Goal: Check status: Check status

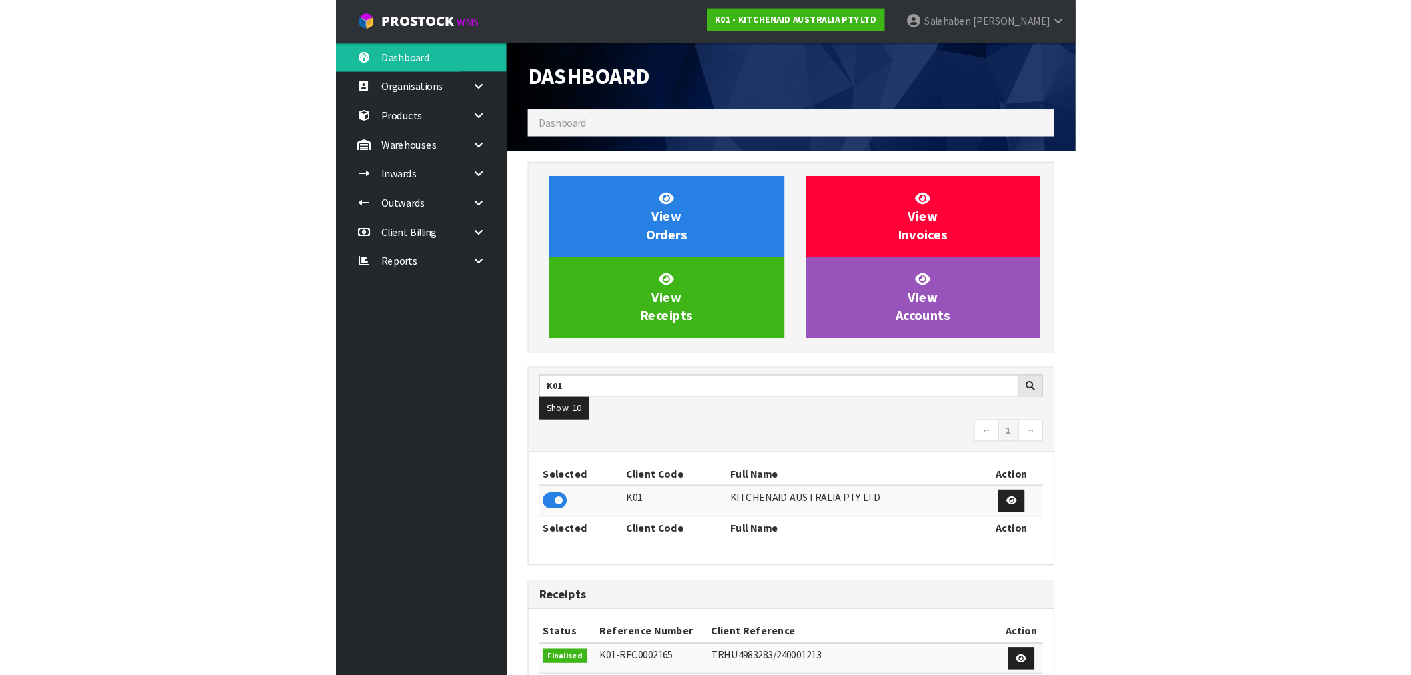
scroll to position [1010, 615]
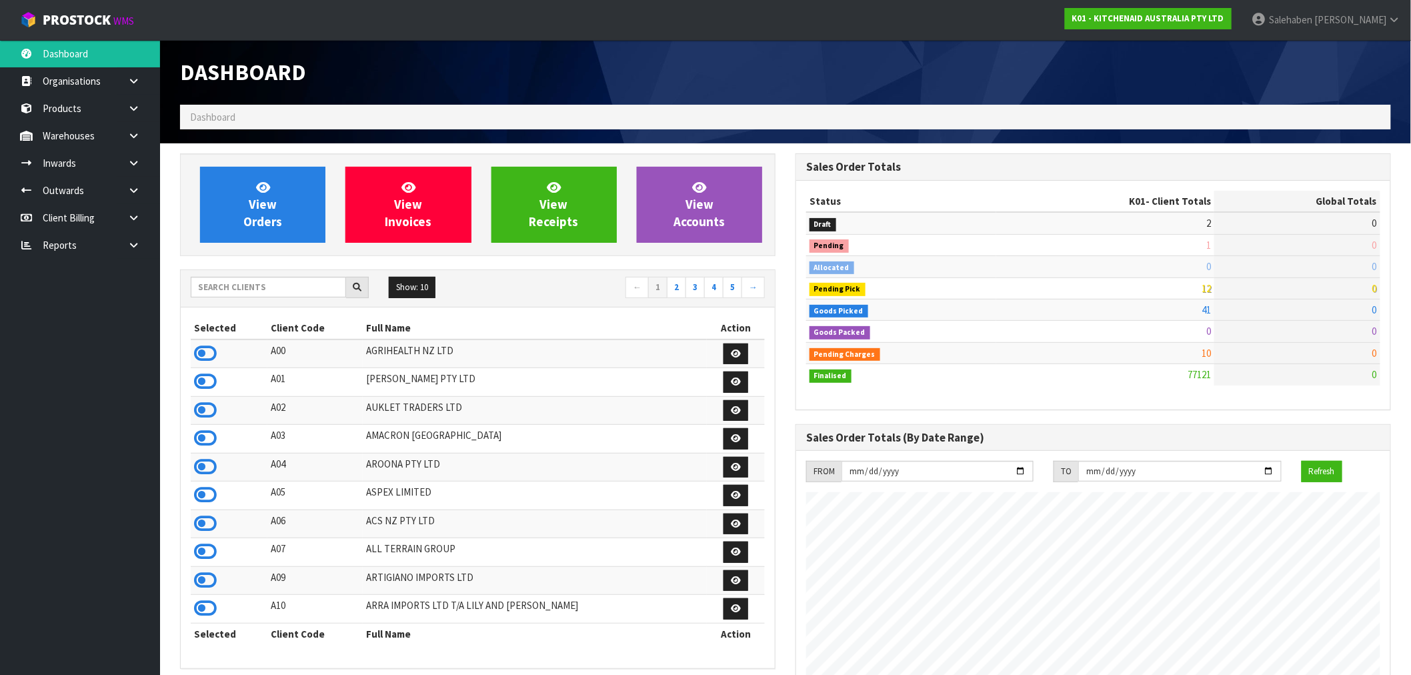
scroll to position [1010, 615]
click at [261, 290] on input "text" at bounding box center [268, 287] width 155 height 21
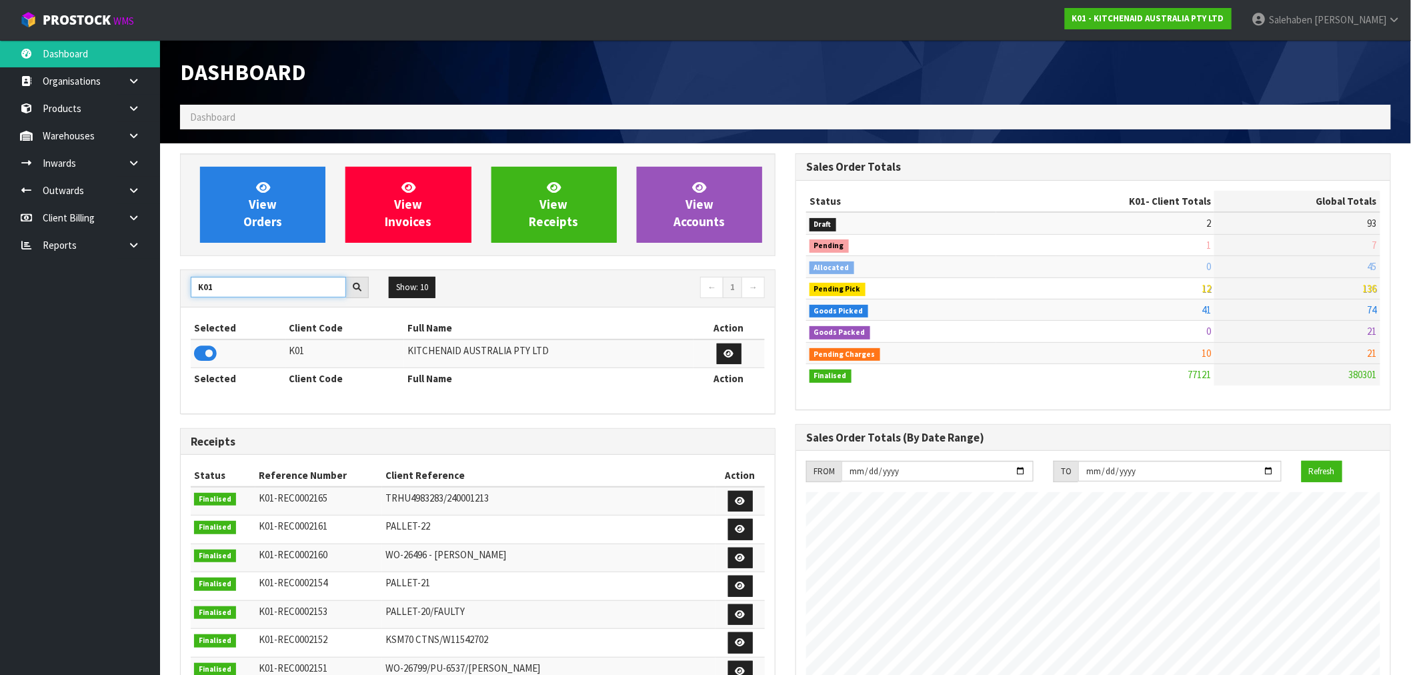
drag, startPoint x: 237, startPoint y: 285, endPoint x: 182, endPoint y: 293, distance: 55.9
click at [182, 293] on div "K01" at bounding box center [280, 287] width 198 height 21
type input "C11"
click at [203, 357] on icon at bounding box center [205, 353] width 23 height 20
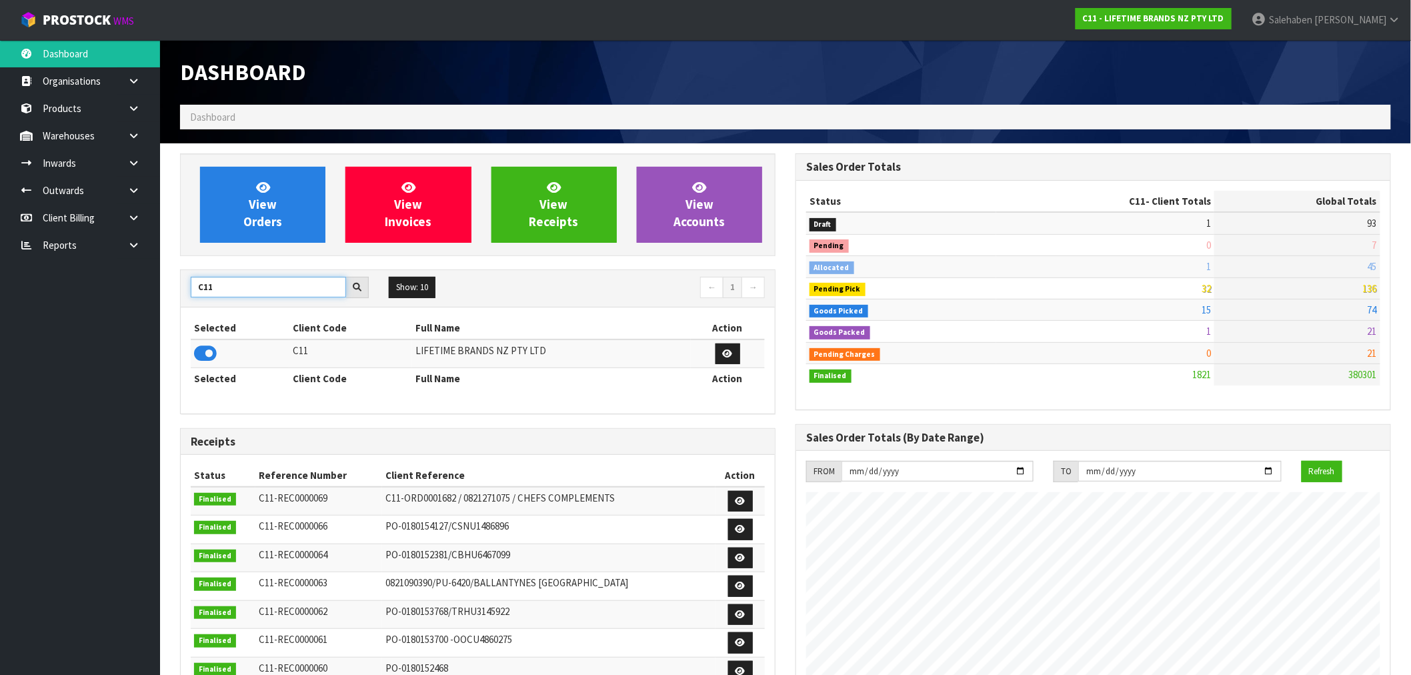
drag, startPoint x: 221, startPoint y: 283, endPoint x: 177, endPoint y: 290, distance: 45.3
click at [177, 289] on div "View Orders View Invoices View Receipts View Accounts C11 Show: 10 5 10 25 50 ←…" at bounding box center [477, 540] width 615 height 774
type input "S08"
click at [201, 352] on icon at bounding box center [205, 353] width 23 height 20
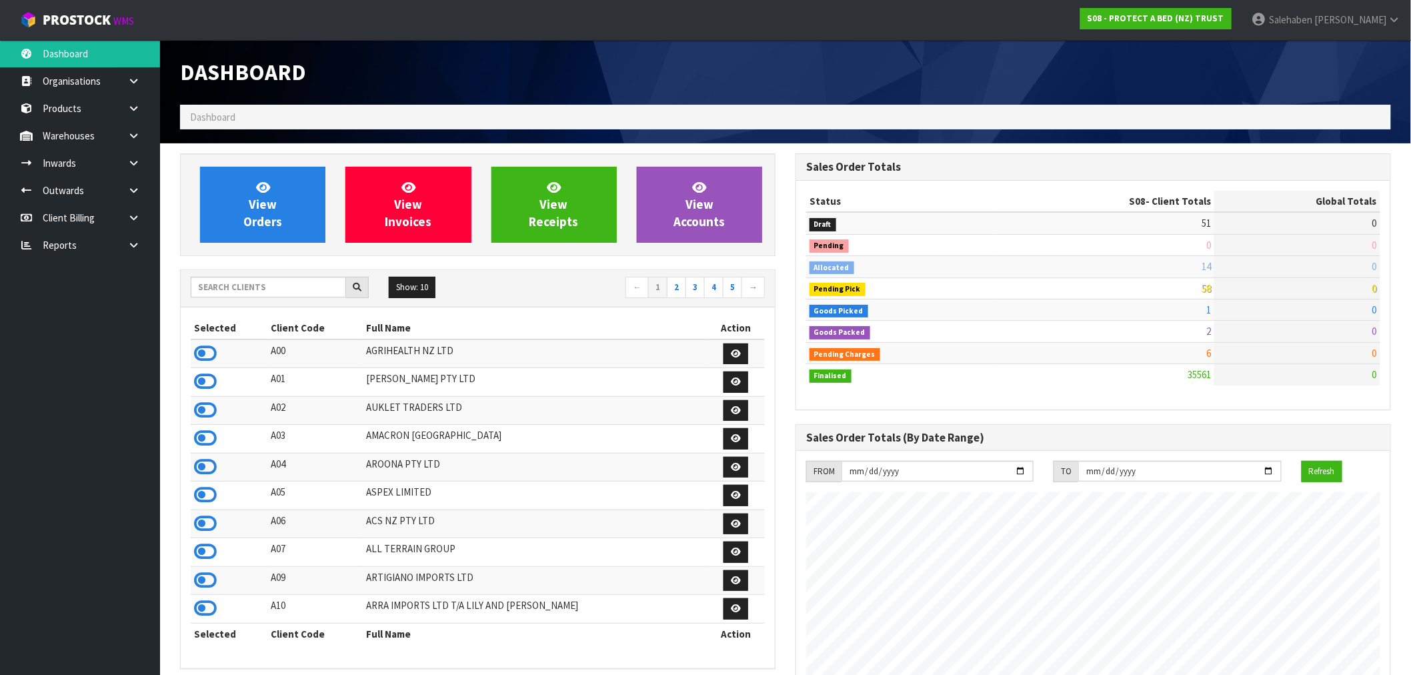
scroll to position [1010, 615]
click at [244, 299] on div "Show: 10 5 10 25 50 ← 1 2 3 4 5 →" at bounding box center [478, 288] width 594 height 23
click at [249, 290] on input "text" at bounding box center [268, 287] width 155 height 21
click at [249, 289] on input "K01" at bounding box center [268, 287] width 155 height 21
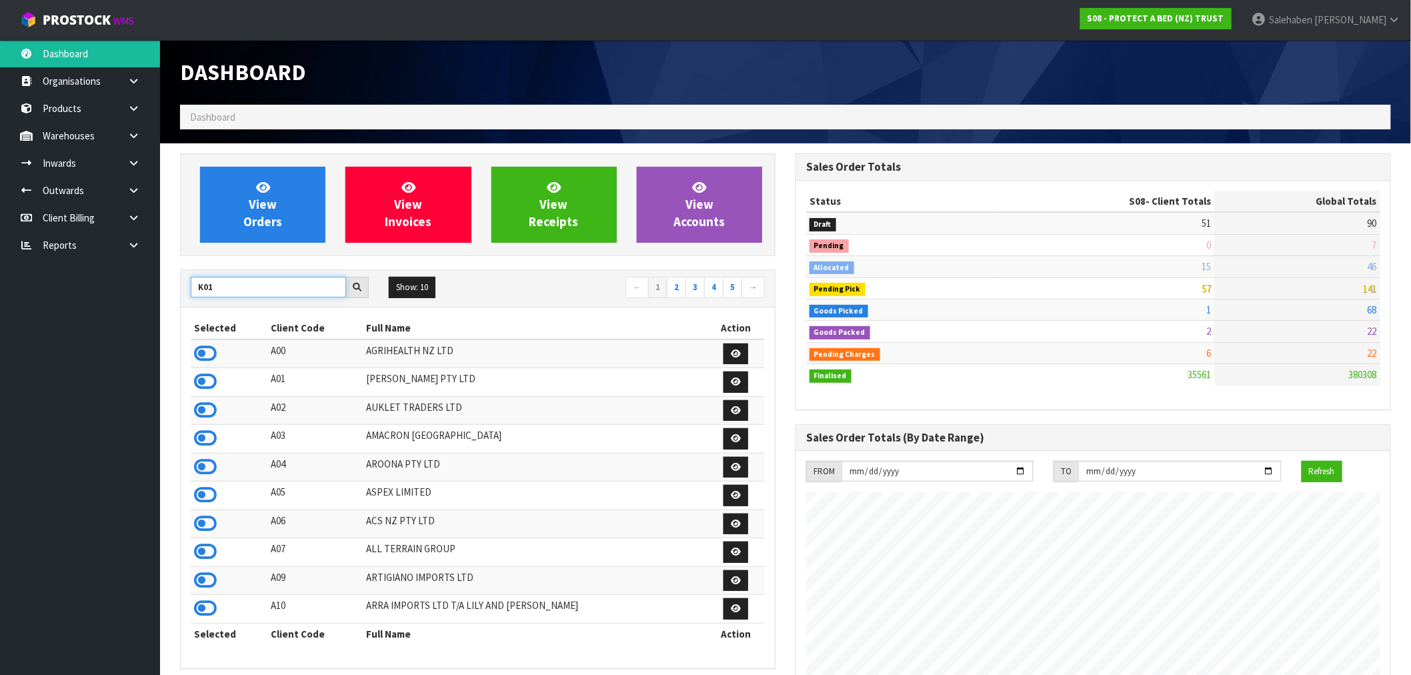
click at [249, 289] on input "K01" at bounding box center [268, 287] width 155 height 21
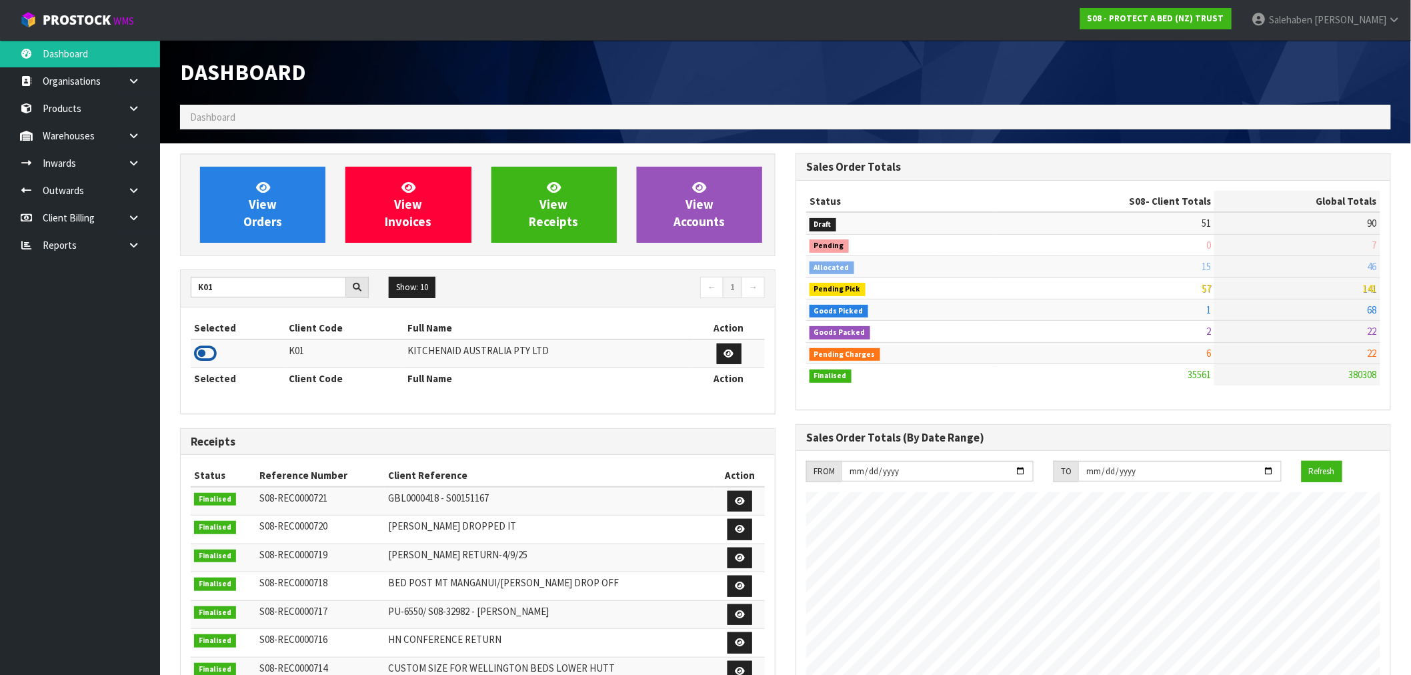
click at [198, 347] on icon at bounding box center [205, 353] width 23 height 20
drag, startPoint x: 220, startPoint y: 288, endPoint x: 155, endPoint y: 305, distance: 67.6
click at [155, 305] on body "Toggle navigation ProStock WMS K01 - KITCHENAID AUSTRALIA PTY LTD Salehaben Pat…" at bounding box center [705, 337] width 1411 height 675
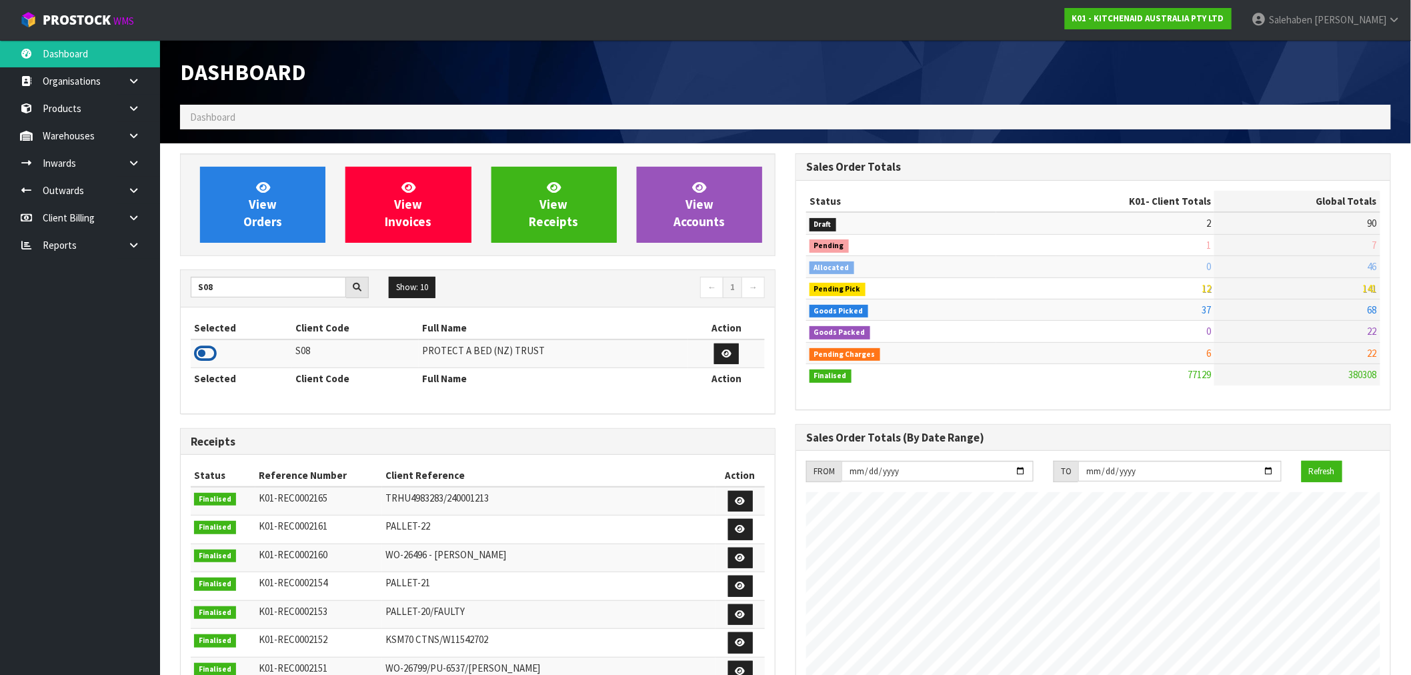
click at [205, 354] on icon at bounding box center [205, 353] width 23 height 20
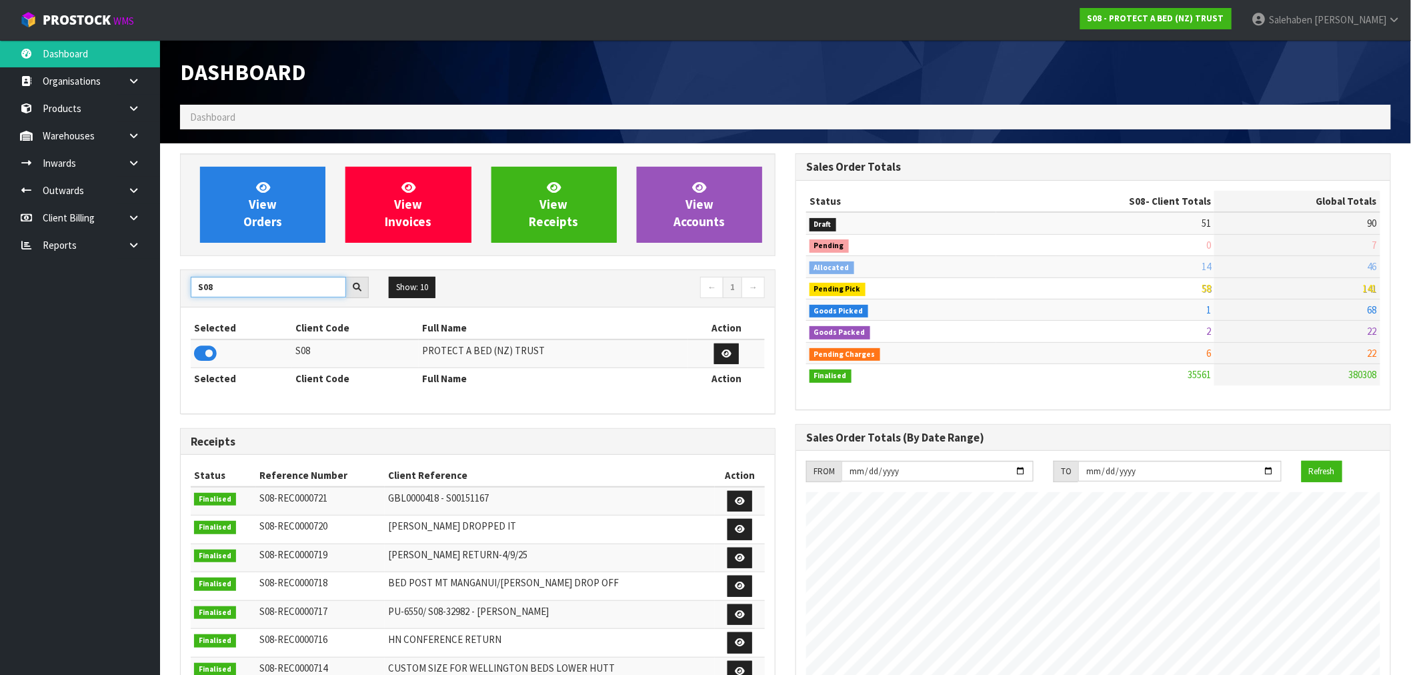
drag, startPoint x: 194, startPoint y: 299, endPoint x: 165, endPoint y: 305, distance: 29.9
click at [170, 305] on div "View Orders View Invoices View Receipts View Accounts S08 Show: 10 5 10 25 50 ←…" at bounding box center [477, 540] width 615 height 774
click at [211, 359] on icon at bounding box center [205, 353] width 23 height 20
drag, startPoint x: 217, startPoint y: 285, endPoint x: 181, endPoint y: 309, distance: 42.7
click at [181, 309] on div "C11 Show: 10 5 10 25 50 ← 1 → Selected Client Code Full Name Action C11 LIFETIM…" at bounding box center [477, 341] width 595 height 145
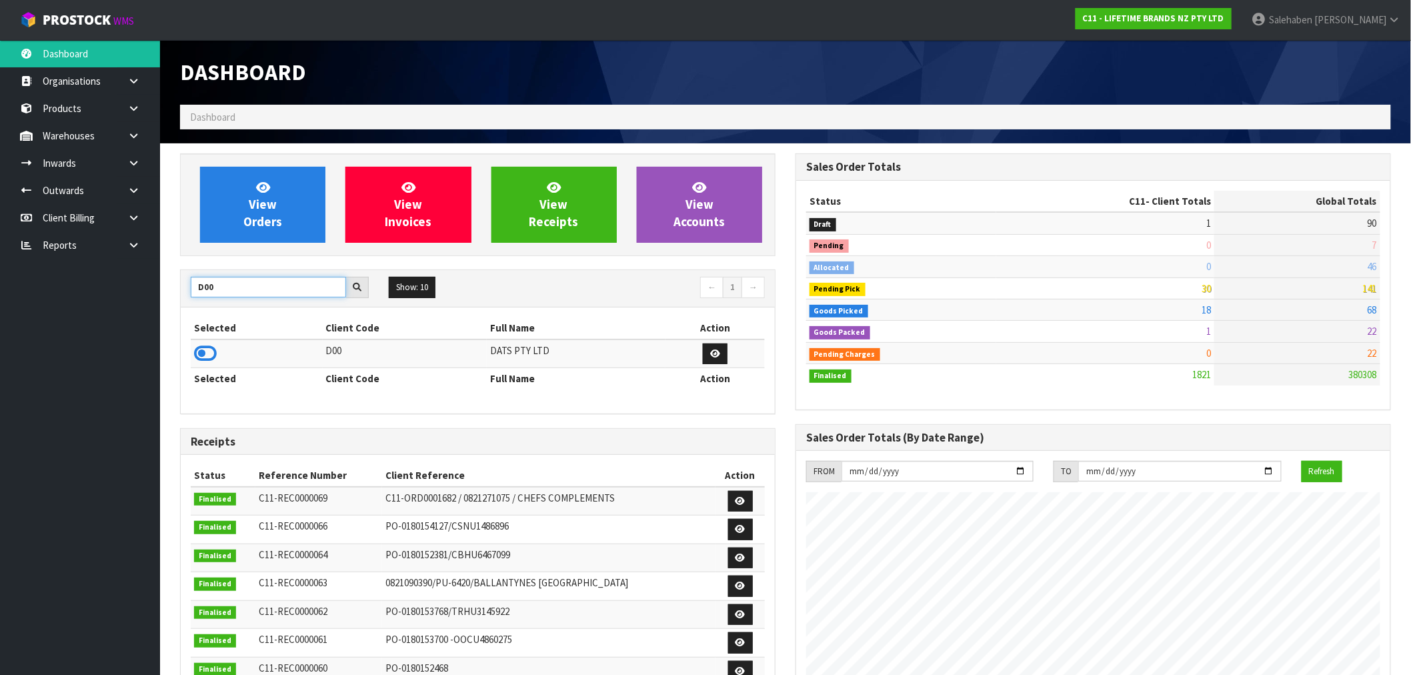
type input "D00"
click at [207, 355] on icon at bounding box center [205, 353] width 23 height 20
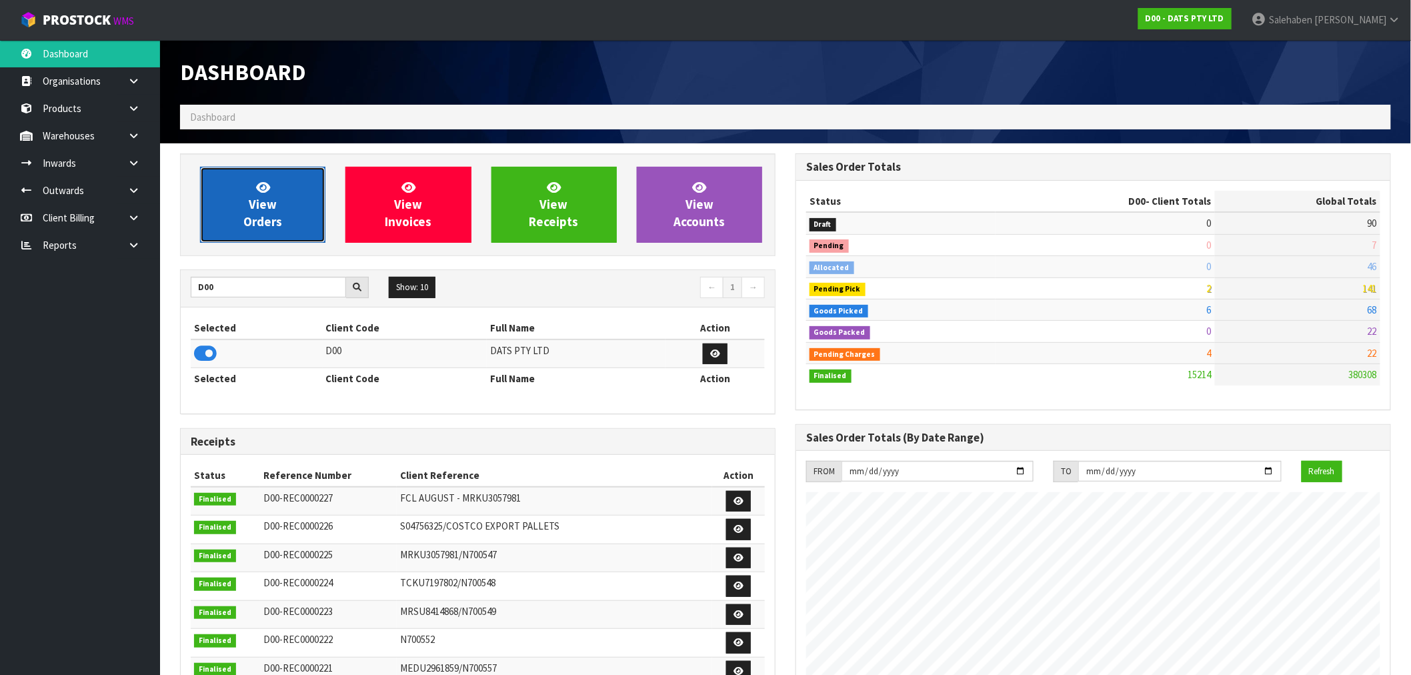
drag, startPoint x: 272, startPoint y: 201, endPoint x: 265, endPoint y: 200, distance: 7.4
click at [271, 201] on span "View Orders" at bounding box center [262, 204] width 39 height 50
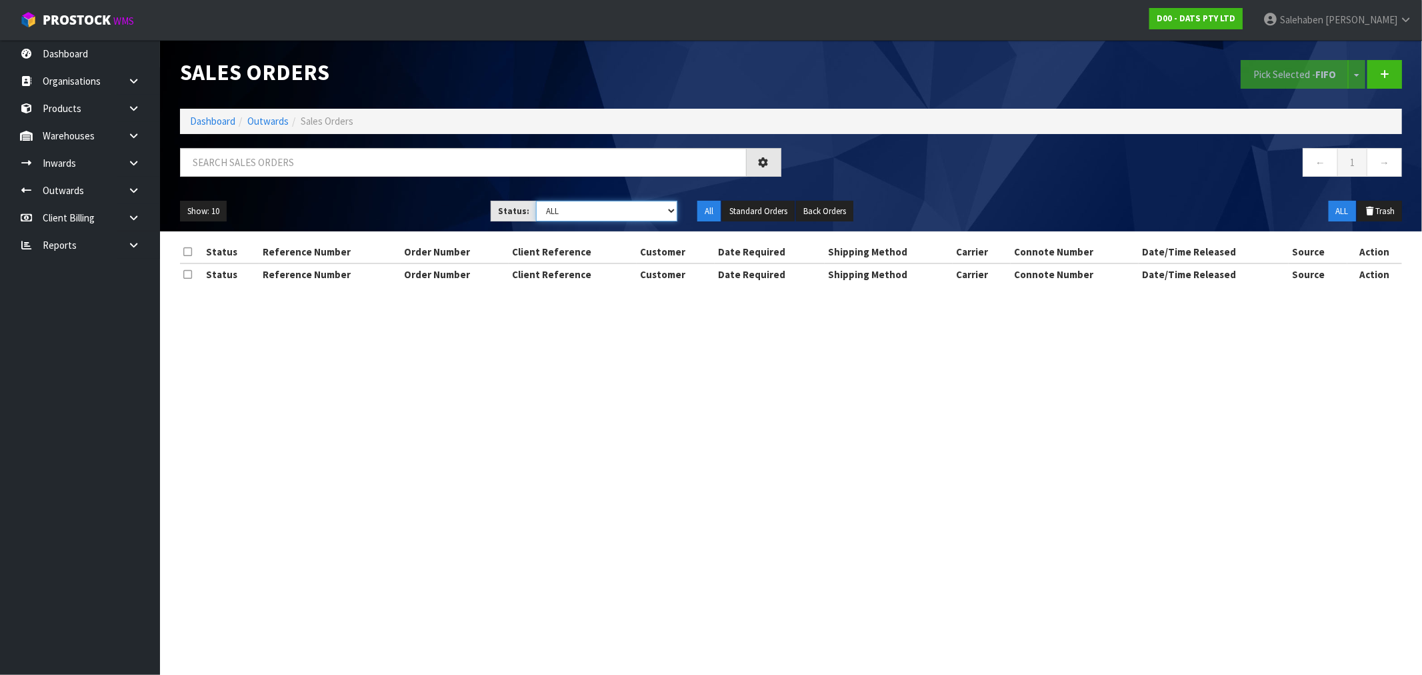
click at [621, 215] on select "Draft Pending Allocated Pending Pick Goods Picked Goods Packed Pending Charges …" at bounding box center [606, 211] width 141 height 21
select select "string:3"
click at [536, 201] on select "Draft Pending Allocated Pending Pick Goods Picked Goods Packed Pending Charges …" at bounding box center [606, 211] width 141 height 21
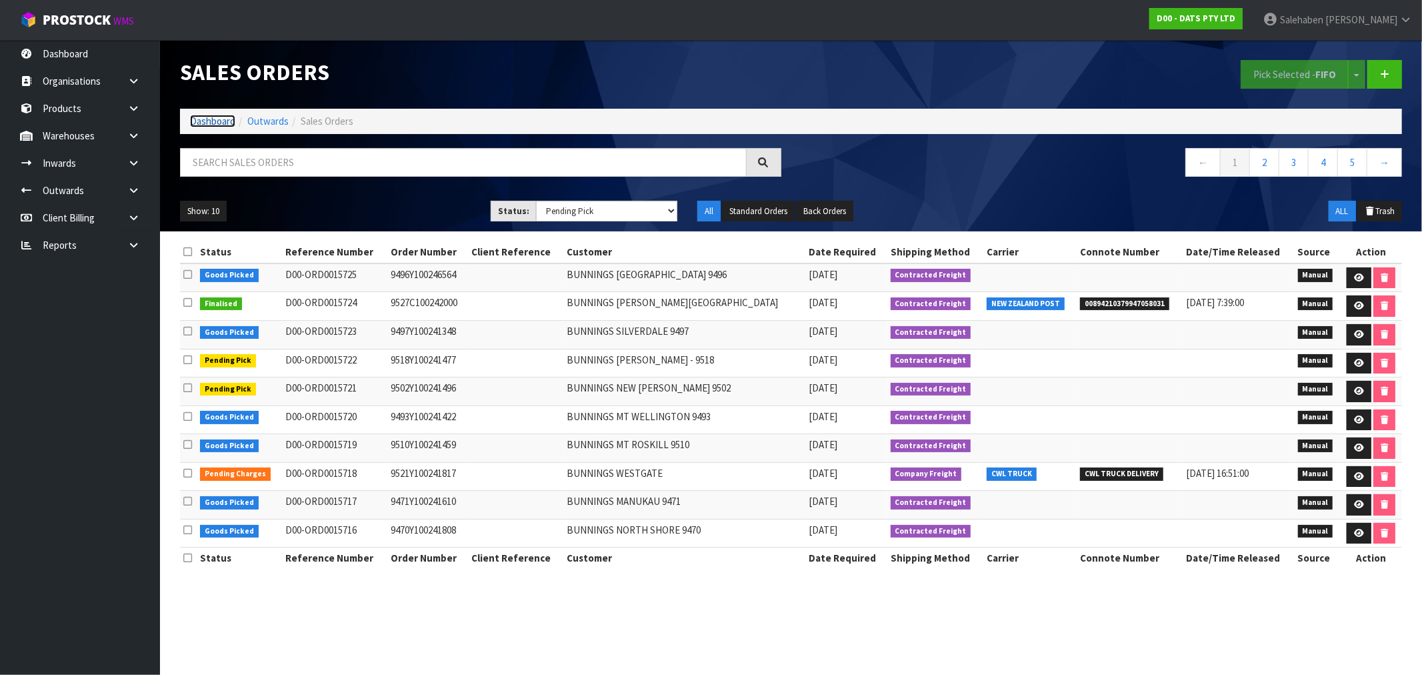
click at [203, 123] on link "Dashboard" at bounding box center [212, 121] width 45 height 13
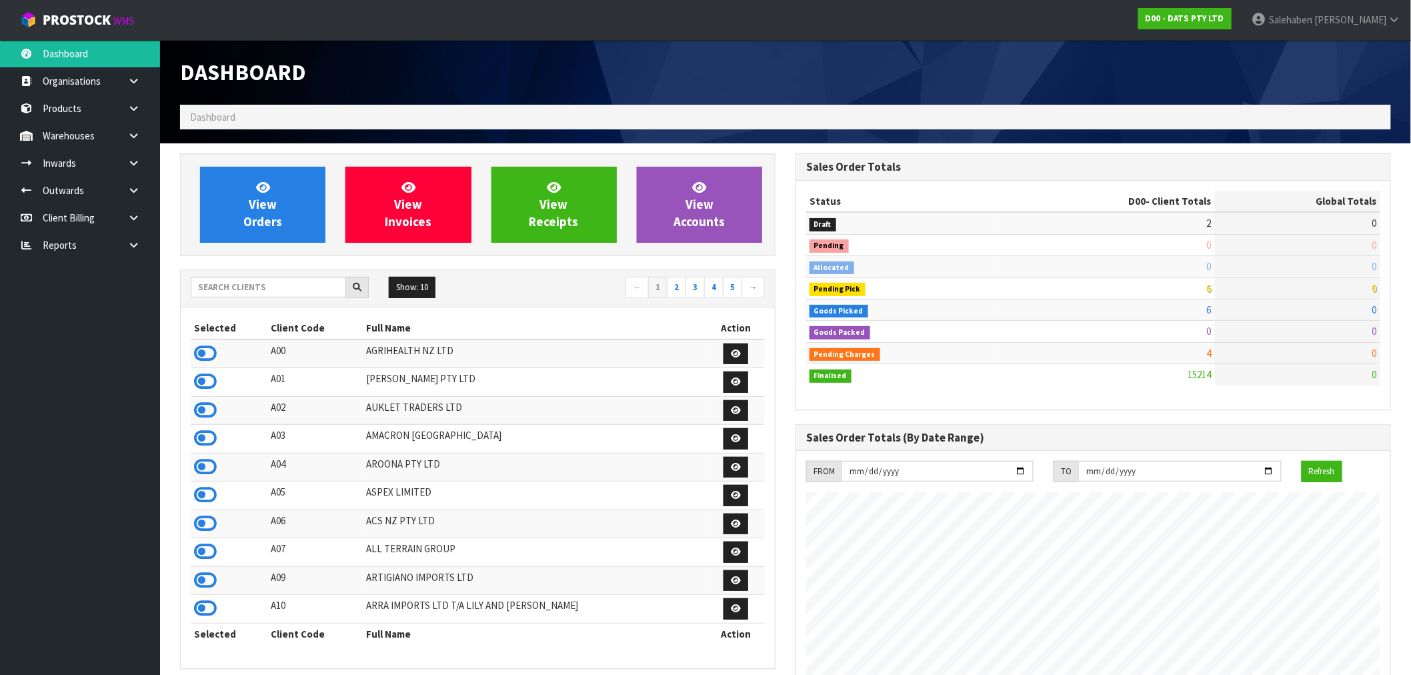
scroll to position [1010, 615]
